Goal: Task Accomplishment & Management: Check status

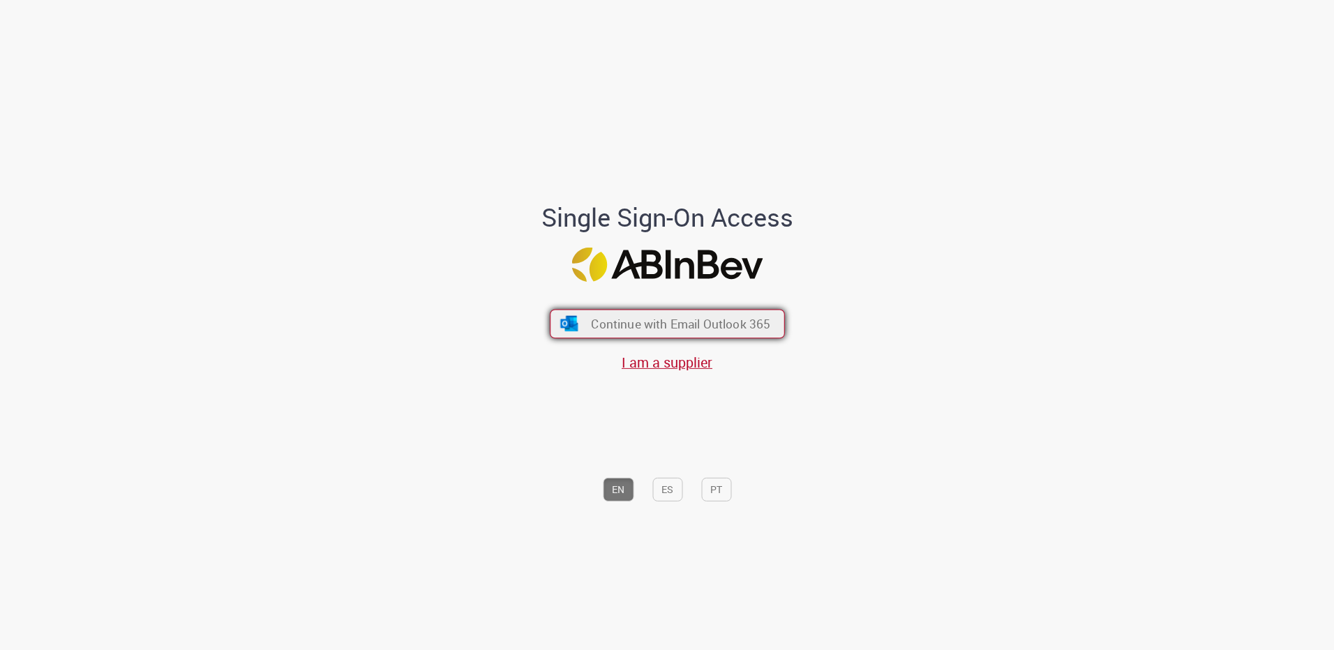
click at [634, 317] on span "Continue with Email Outlook 365" at bounding box center [680, 324] width 179 height 16
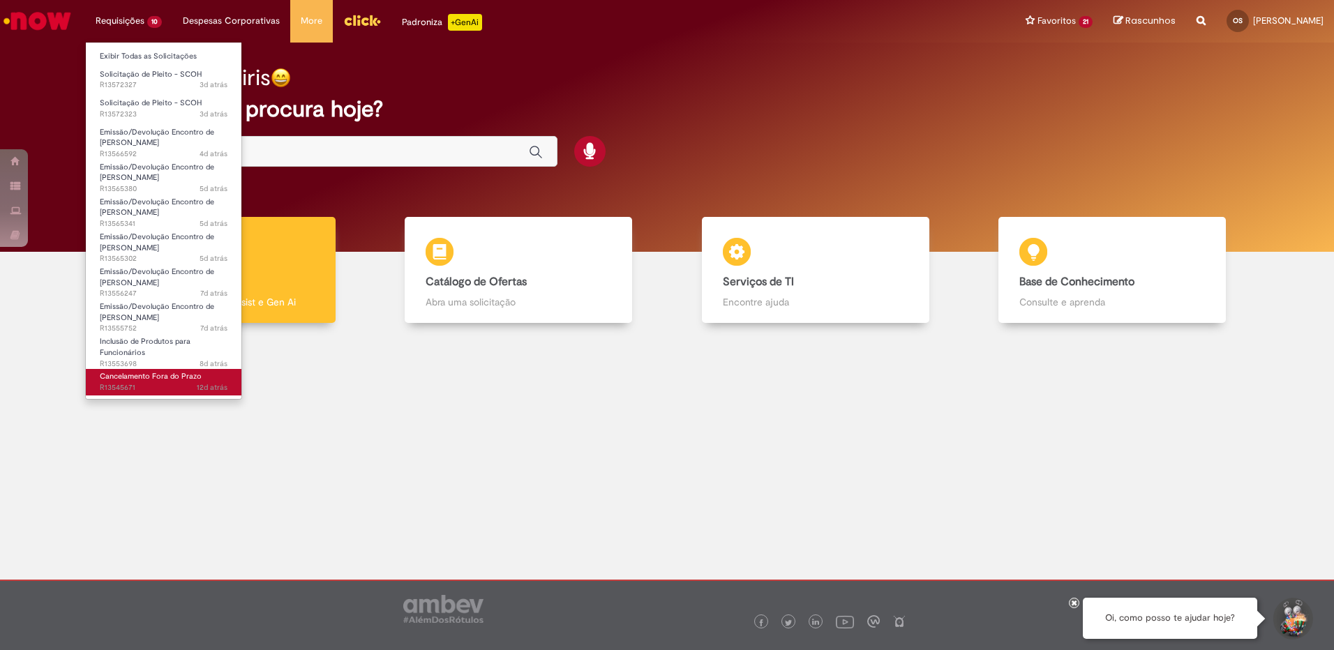
click at [119, 385] on span "12d atrás 12 dias atrás R13545671" at bounding box center [164, 387] width 128 height 11
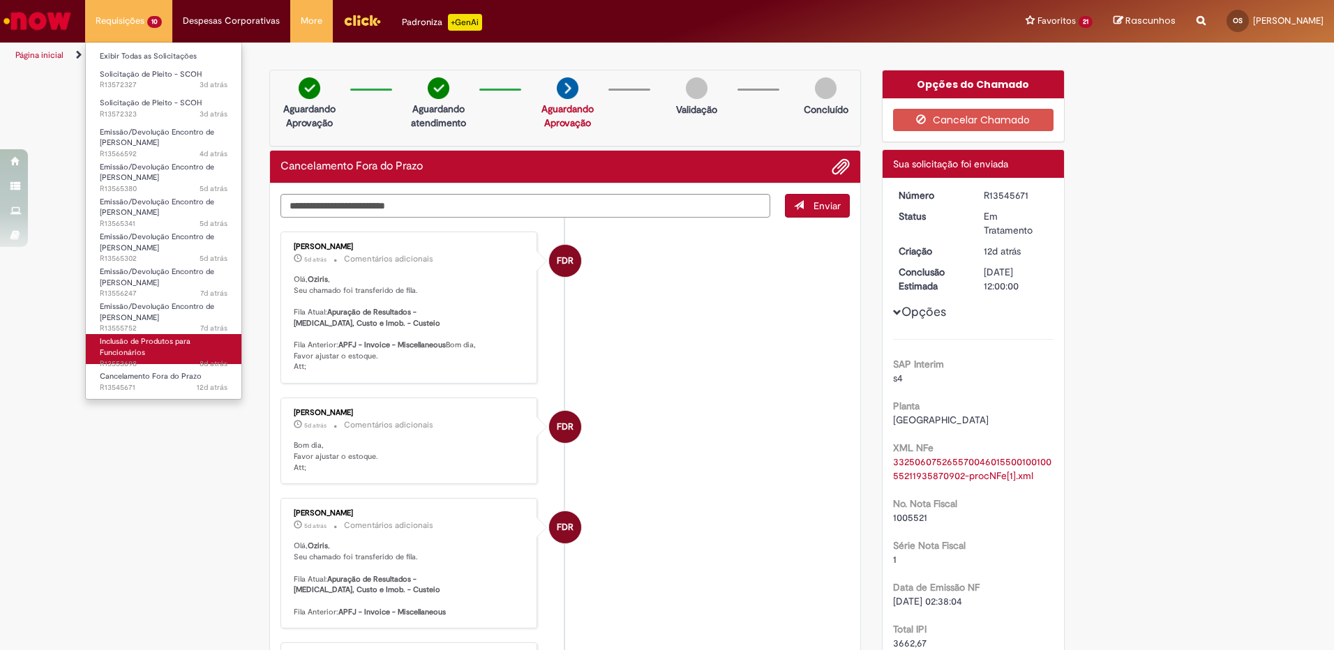
click at [131, 354] on span "Inclusão de Produtos para Funcionários" at bounding box center [145, 347] width 91 height 22
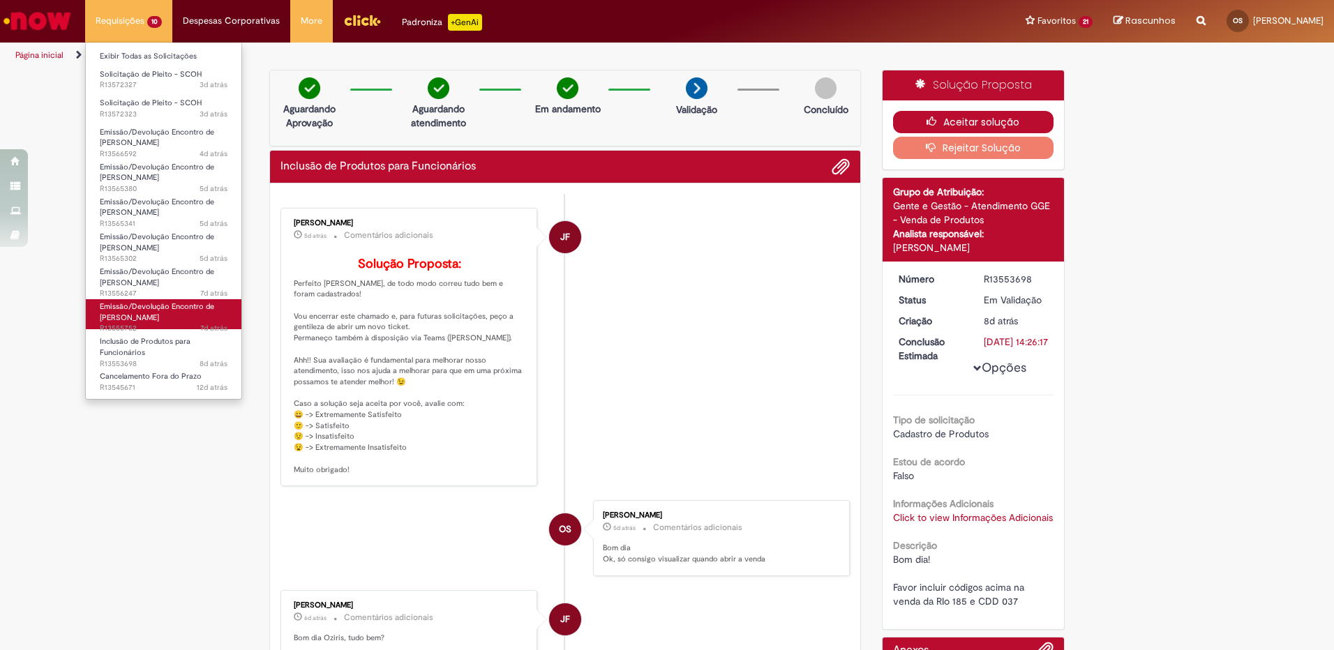
click at [961, 119] on button "Aceitar solução" at bounding box center [973, 122] width 161 height 22
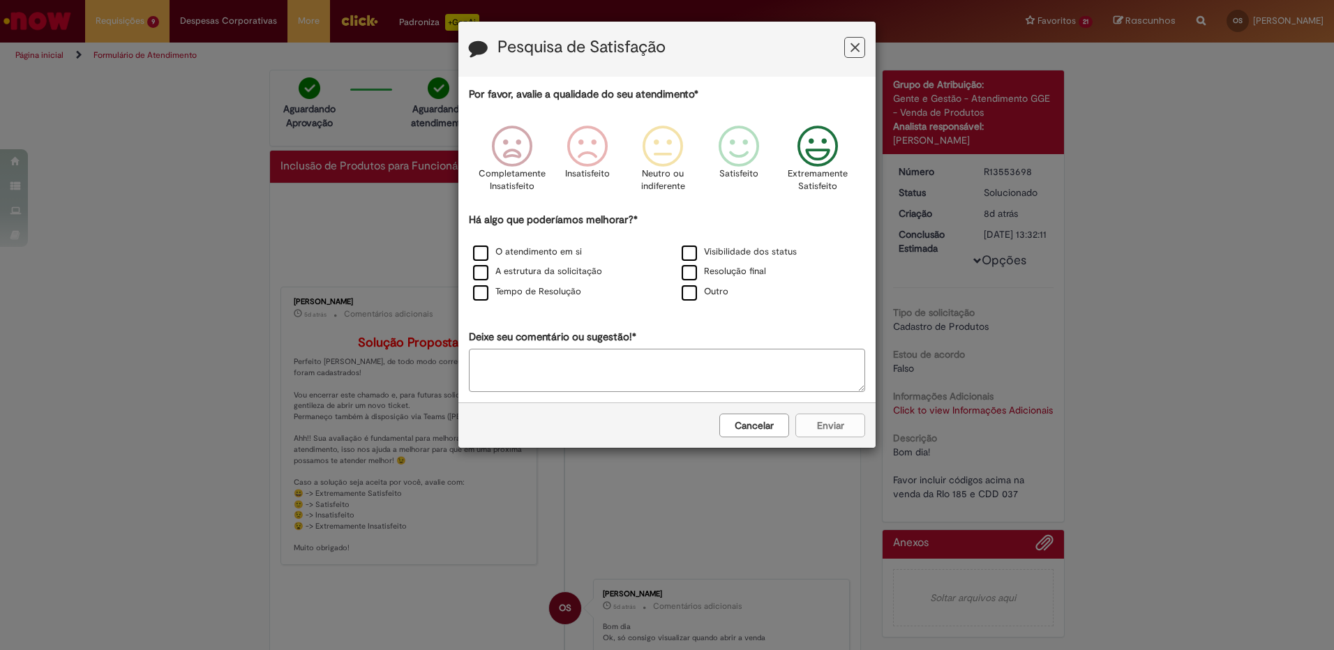
click at [819, 156] on icon "Feedback" at bounding box center [818, 147] width 52 height 42
click at [711, 271] on label "Resolução final" at bounding box center [723, 271] width 84 height 13
click at [810, 425] on button "Enviar" at bounding box center [830, 426] width 70 height 24
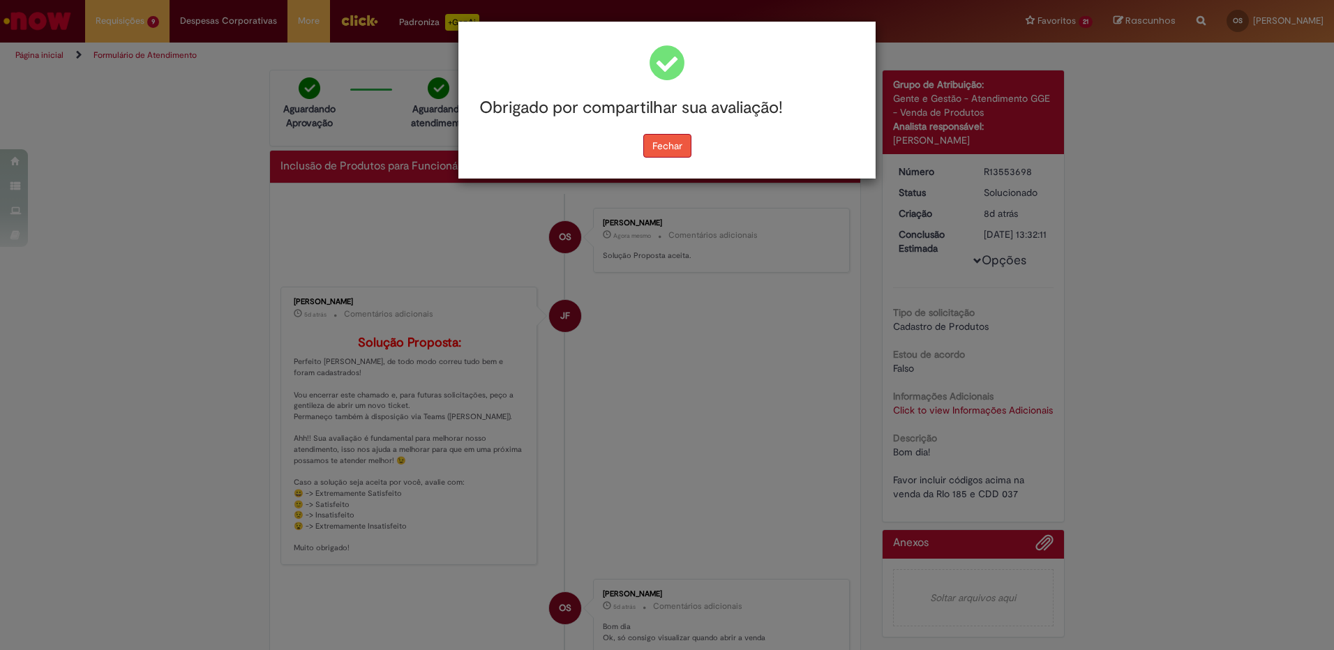
click at [670, 147] on button "Fechar" at bounding box center [667, 146] width 48 height 24
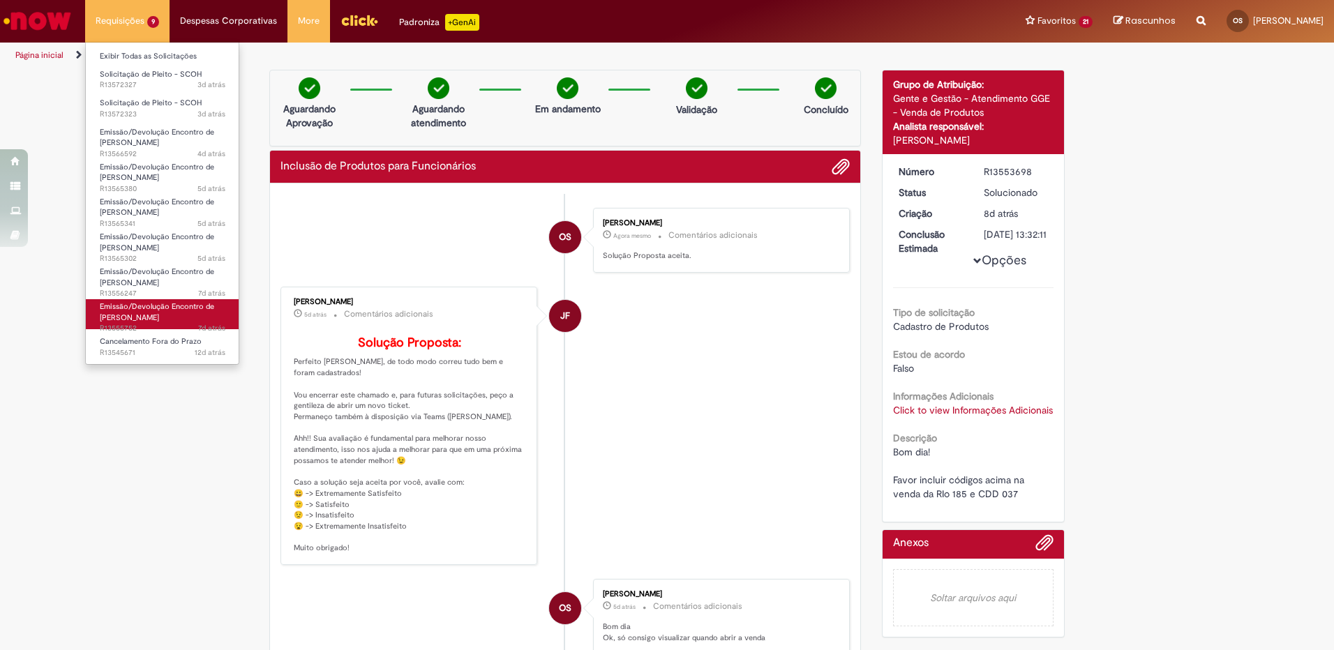
click at [156, 312] on span "Emissão/Devolução Encontro de [PERSON_NAME]" at bounding box center [157, 312] width 114 height 22
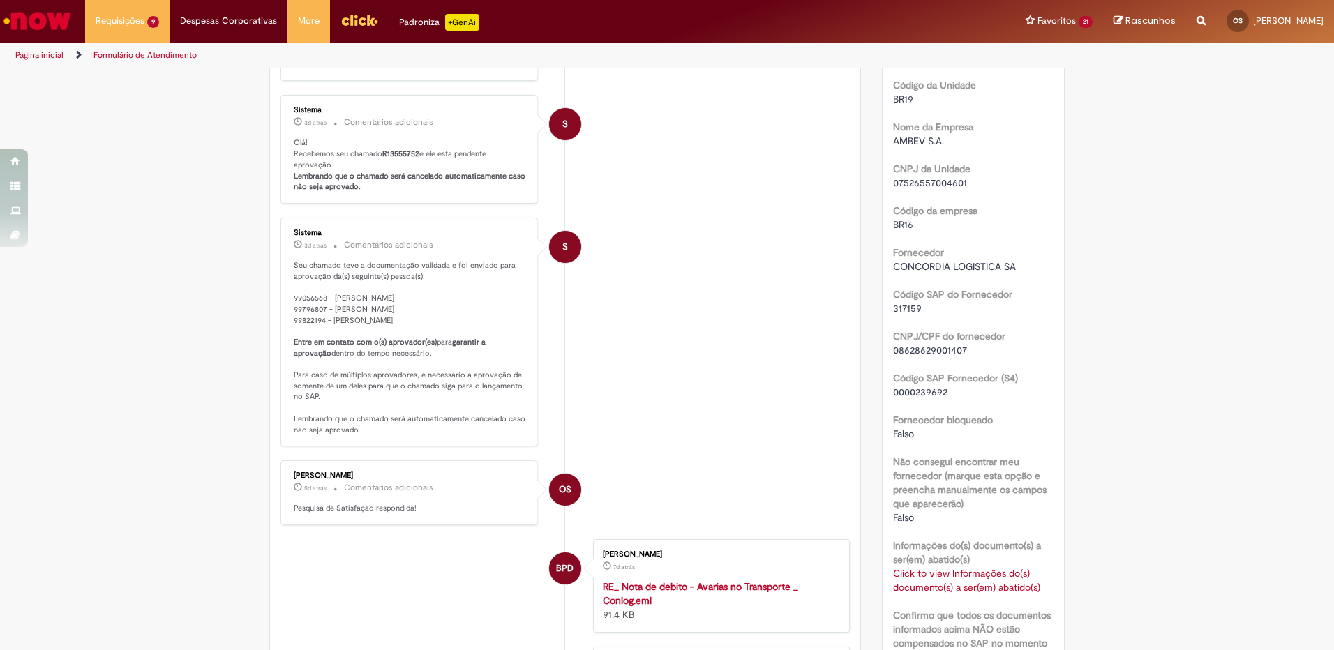
scroll to position [698, 0]
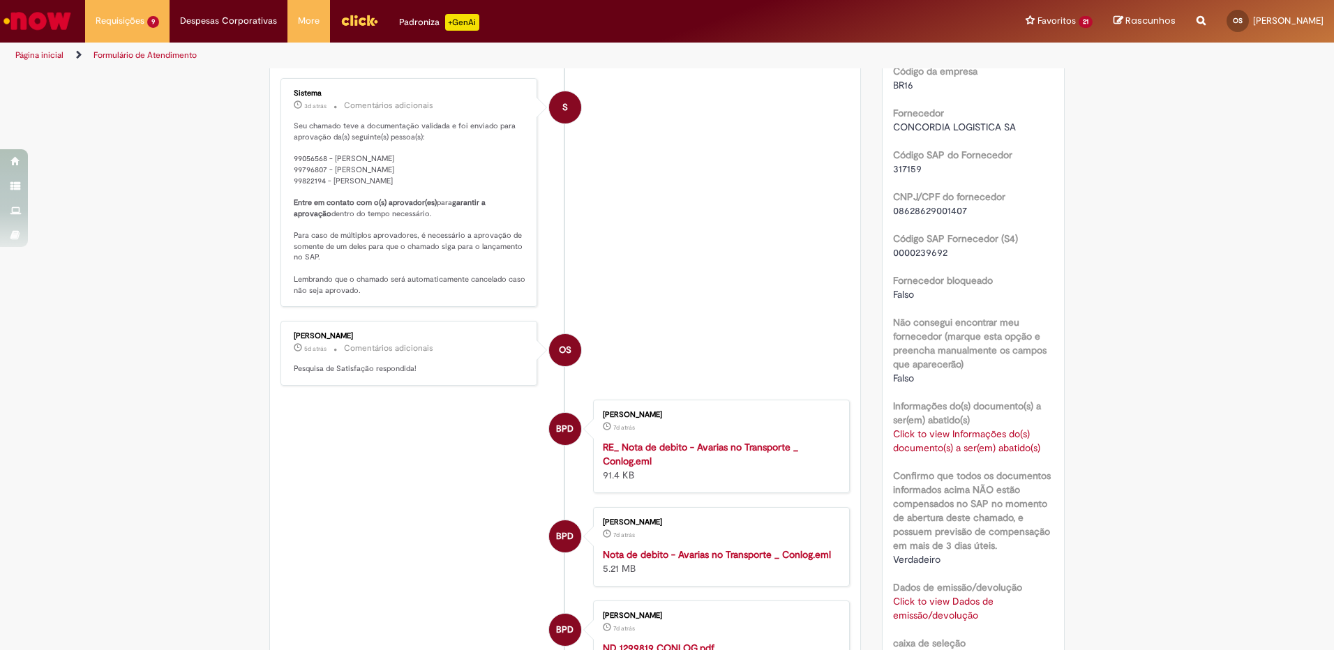
click at [956, 438] on link "Click to view Informações do(s) documento(s) a ser(em) abatido(s)" at bounding box center [966, 441] width 147 height 27
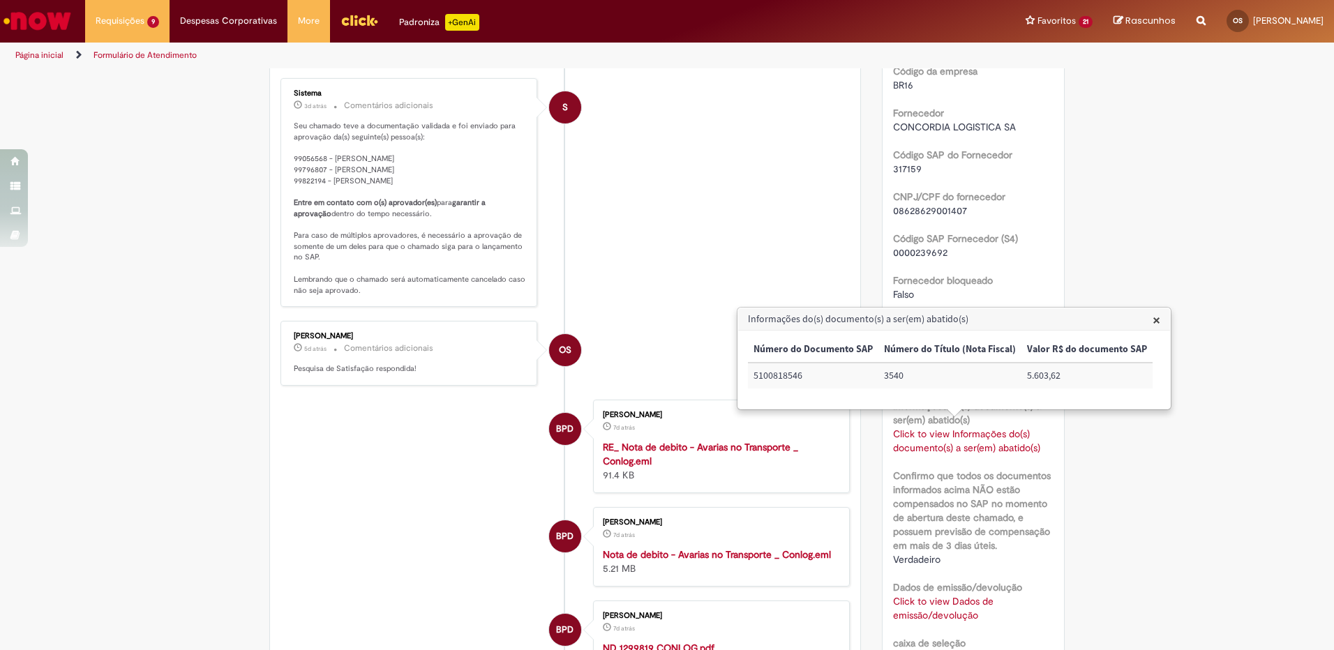
click at [965, 436] on link "Click to view Informações do(s) documento(s) a ser(em) abatido(s)" at bounding box center [966, 441] width 147 height 27
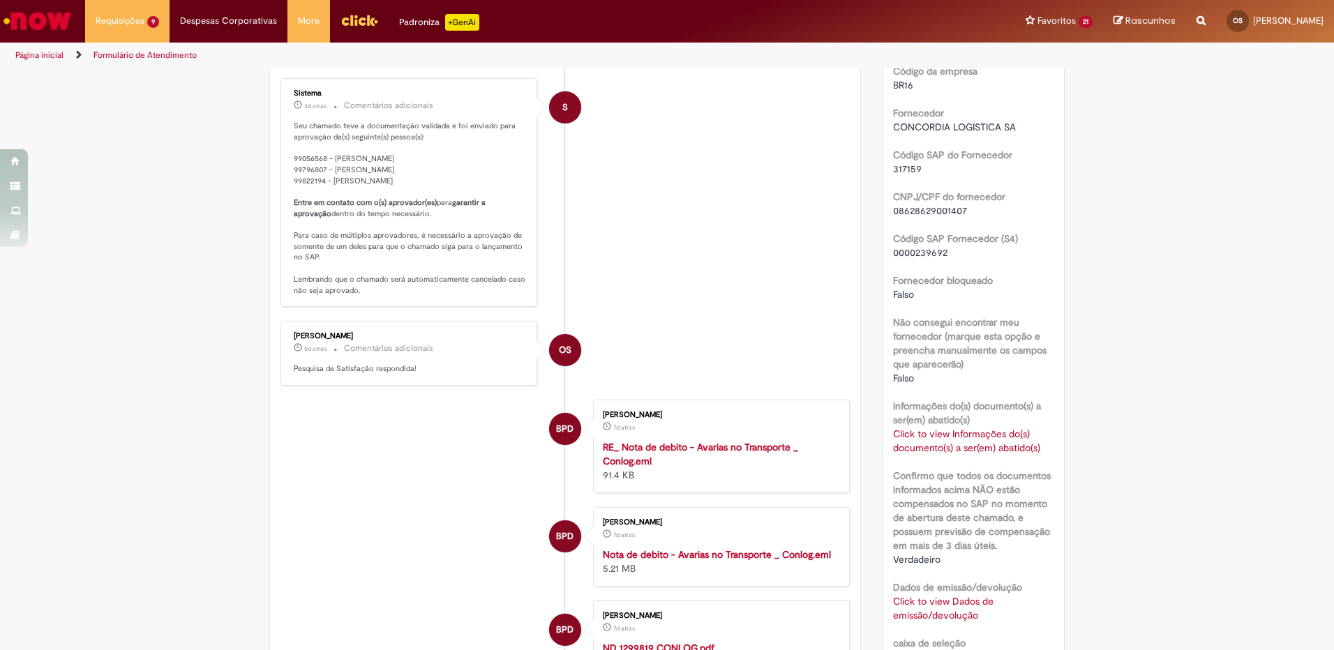
click at [949, 608] on div "Click to view Dados de emissão/devolução Click to view Dados de emissão/devoluç…" at bounding box center [973, 608] width 161 height 28
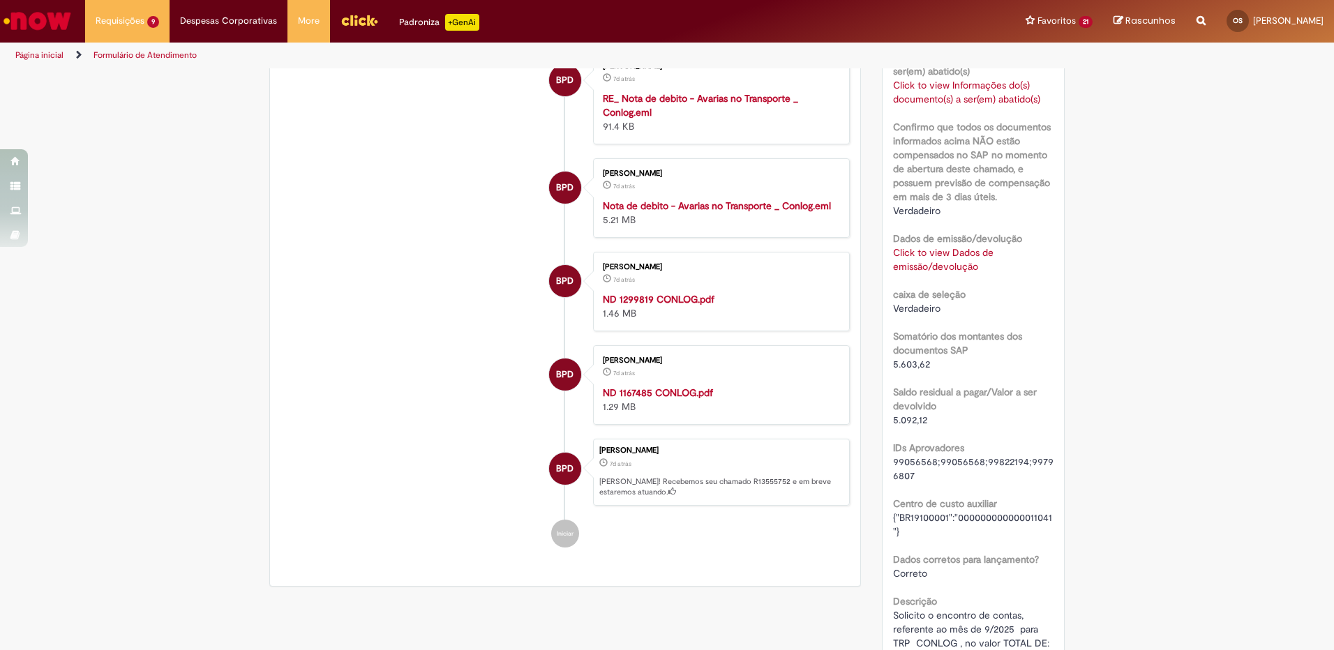
scroll to position [977, 0]
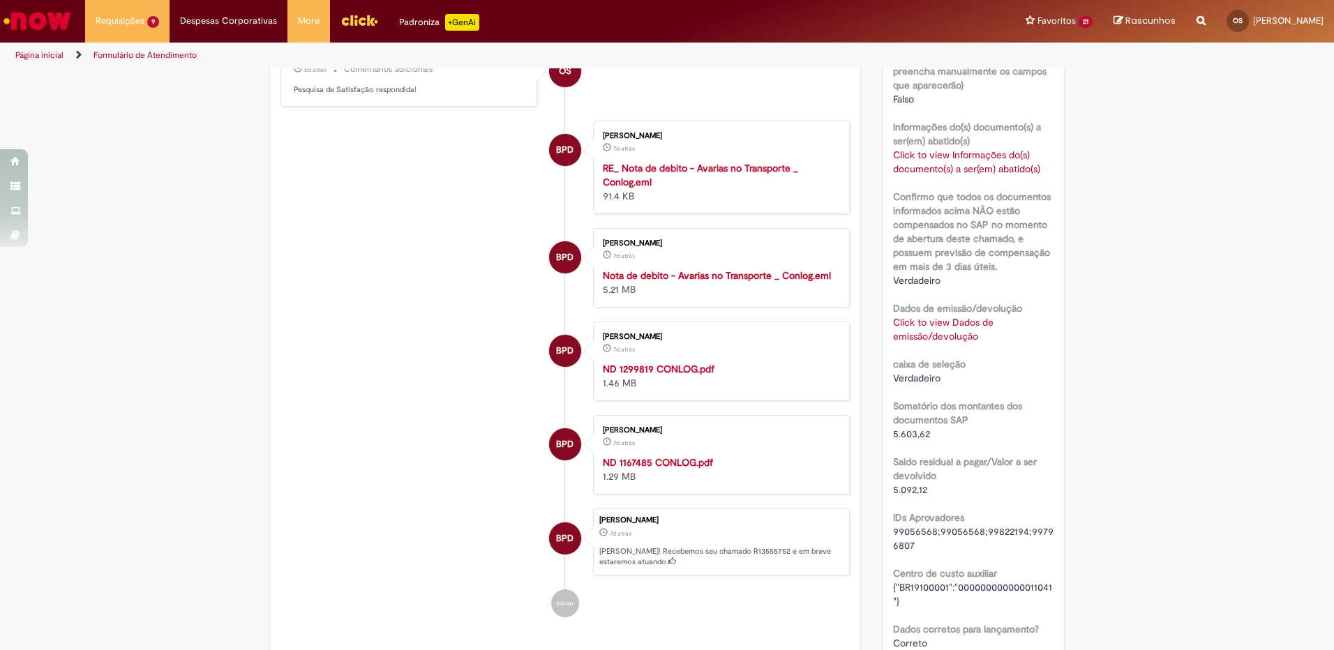
click at [945, 335] on link "Click to view Dados de emissão/devolução" at bounding box center [943, 329] width 100 height 27
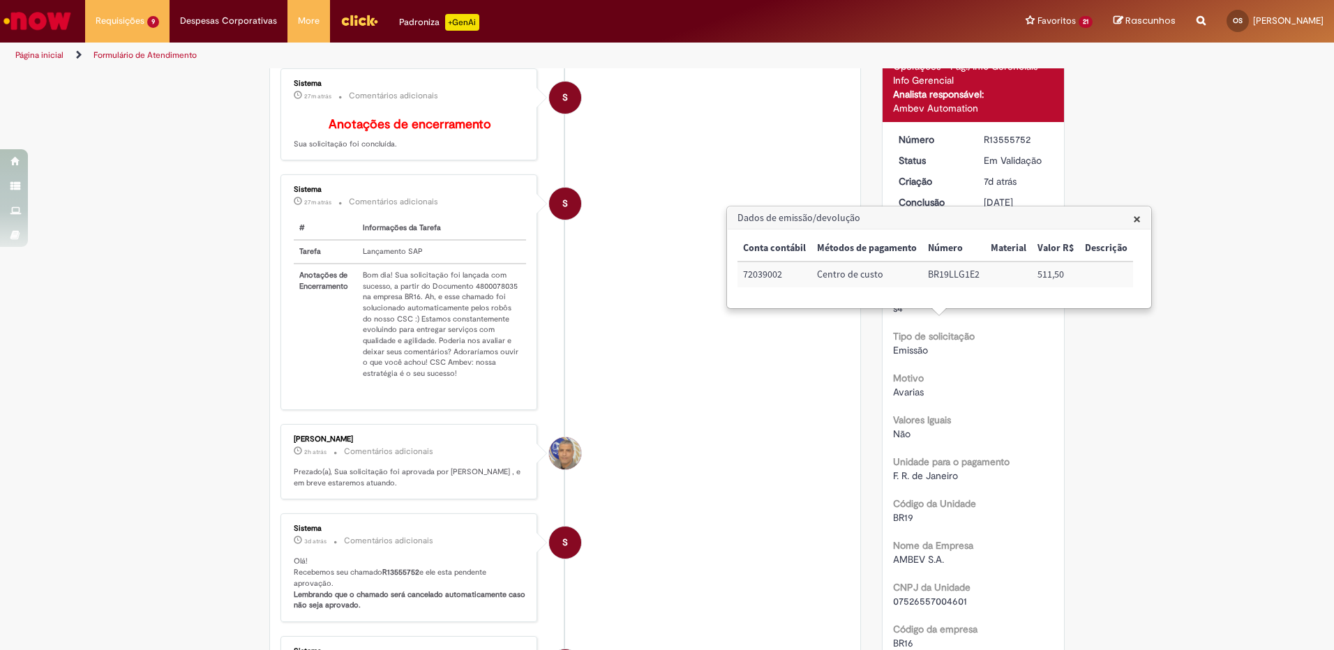
scroll to position [0, 0]
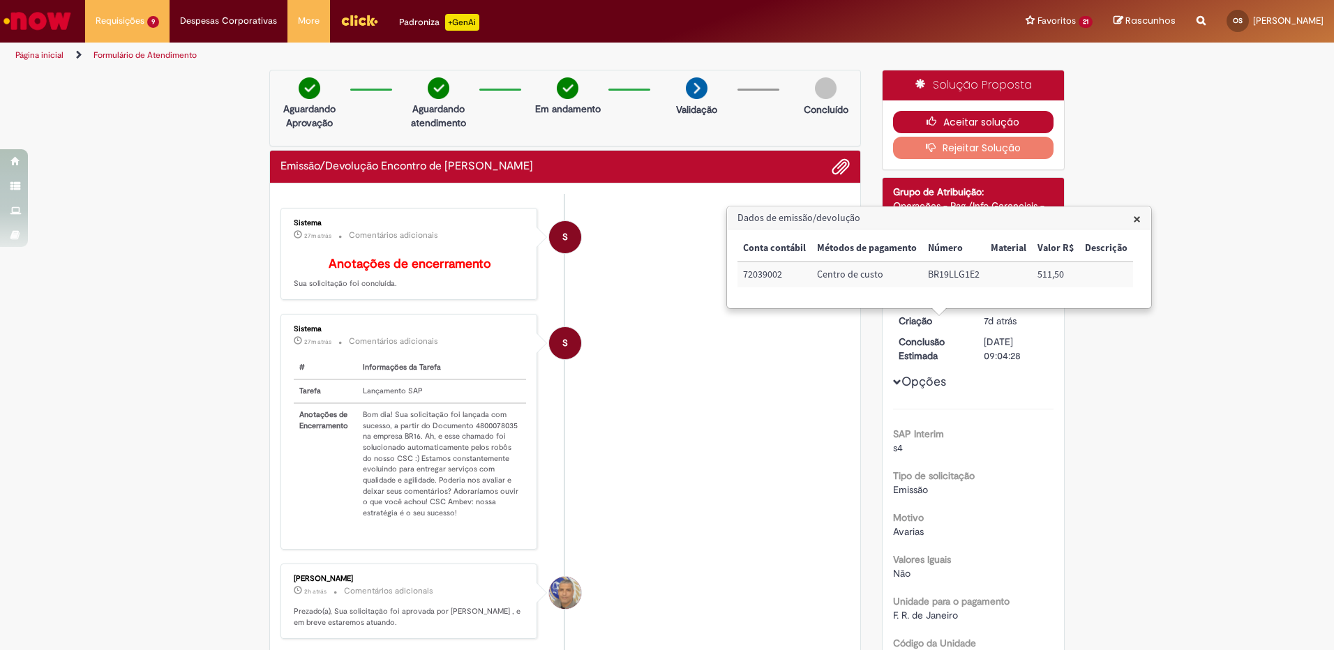
click at [949, 120] on button "Aceitar solução" at bounding box center [973, 122] width 161 height 22
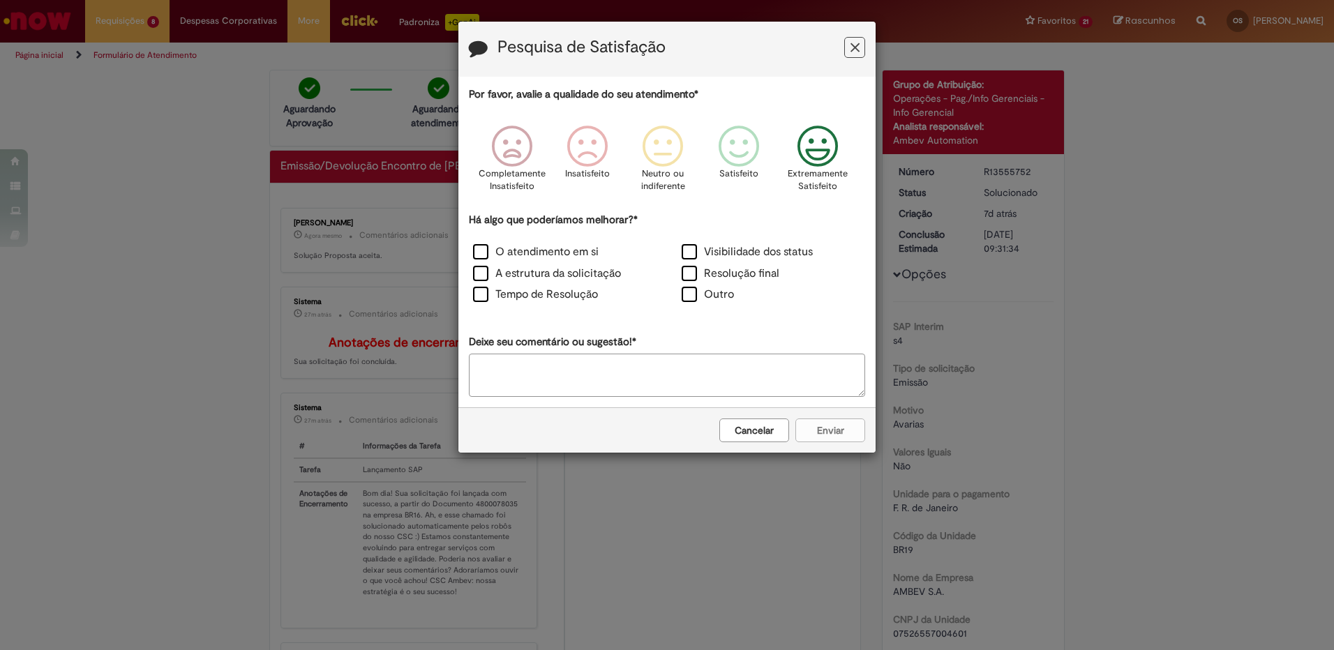
click at [820, 149] on icon "Feedback" at bounding box center [818, 147] width 52 height 42
click at [752, 272] on label "Resolução final" at bounding box center [730, 274] width 98 height 16
click at [690, 276] on label "Resolução final" at bounding box center [730, 274] width 98 height 16
click at [829, 430] on button "Enviar" at bounding box center [830, 431] width 70 height 24
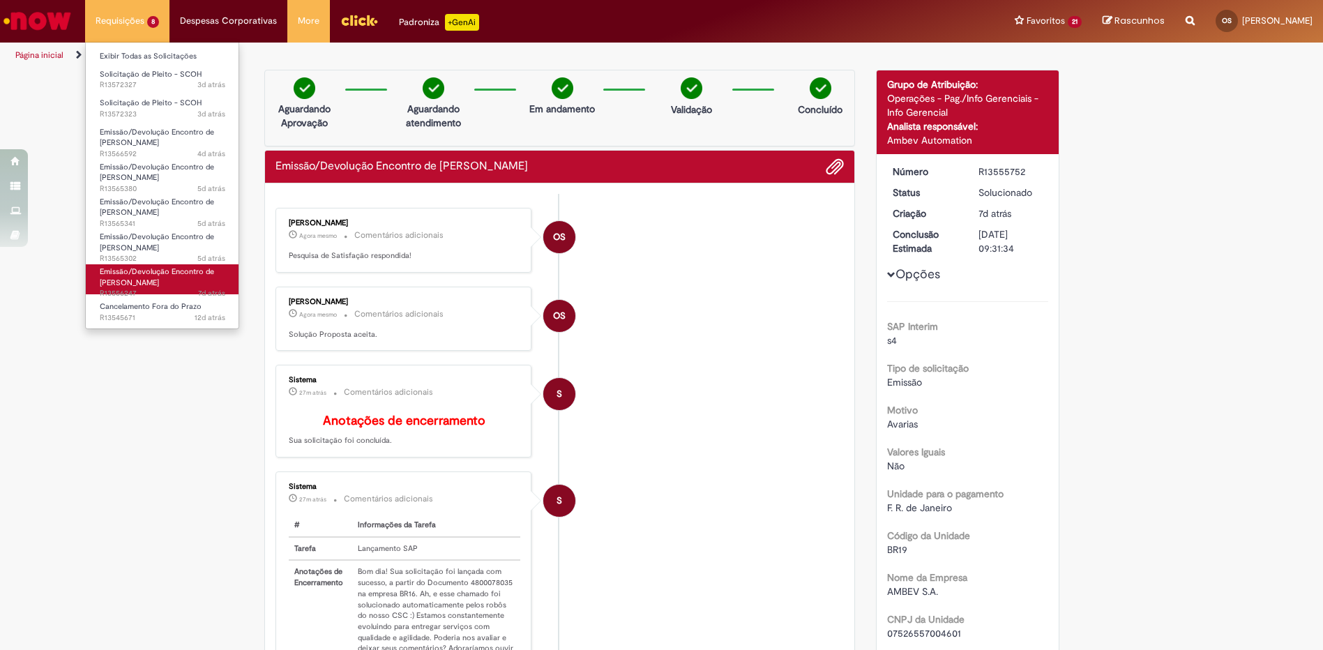
click at [157, 285] on span "Emissão/Devolução Encontro de [PERSON_NAME]" at bounding box center [157, 277] width 114 height 22
click at [168, 280] on link "Emissão/Devolução Encontro de Contas Fornecedor 7d atrás 7 dias atrás R13556247" at bounding box center [162, 279] width 153 height 30
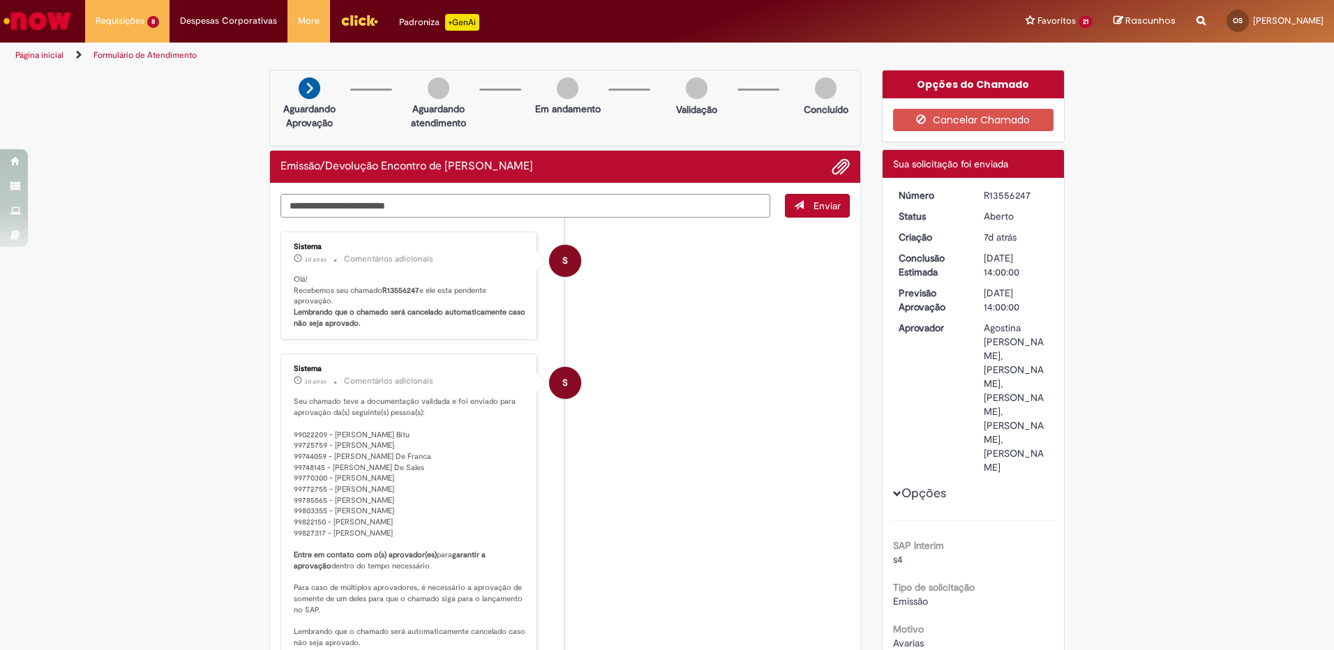
drag, startPoint x: 343, startPoint y: 533, endPoint x: 380, endPoint y: 534, distance: 37.0
click at [380, 534] on p "Seu chamado teve a documentação validada e foi enviado para aprovação da(s) seg…" at bounding box center [410, 522] width 232 height 252
drag, startPoint x: 380, startPoint y: 534, endPoint x: 328, endPoint y: 495, distance: 64.9
click at [328, 495] on p "Seu chamado teve a documentação validada e foi enviado para aprovação da(s) seg…" at bounding box center [410, 522] width 232 height 252
